Goal: Information Seeking & Learning: Learn about a topic

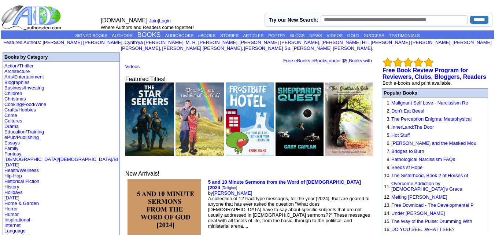
click at [27, 63] on link "Action/Thriller" at bounding box center [18, 66] width 29 height 6
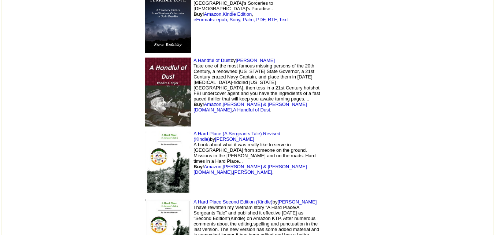
scroll to position [6848, 0]
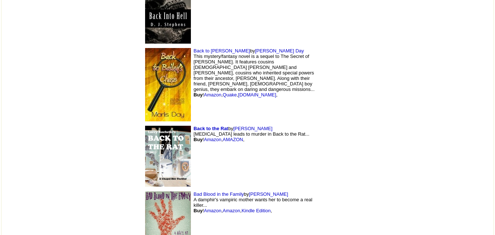
scroll to position [770, 0]
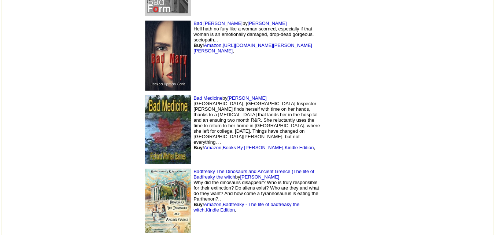
scroll to position [1100, 0]
